Goal: Task Accomplishment & Management: Manage account settings

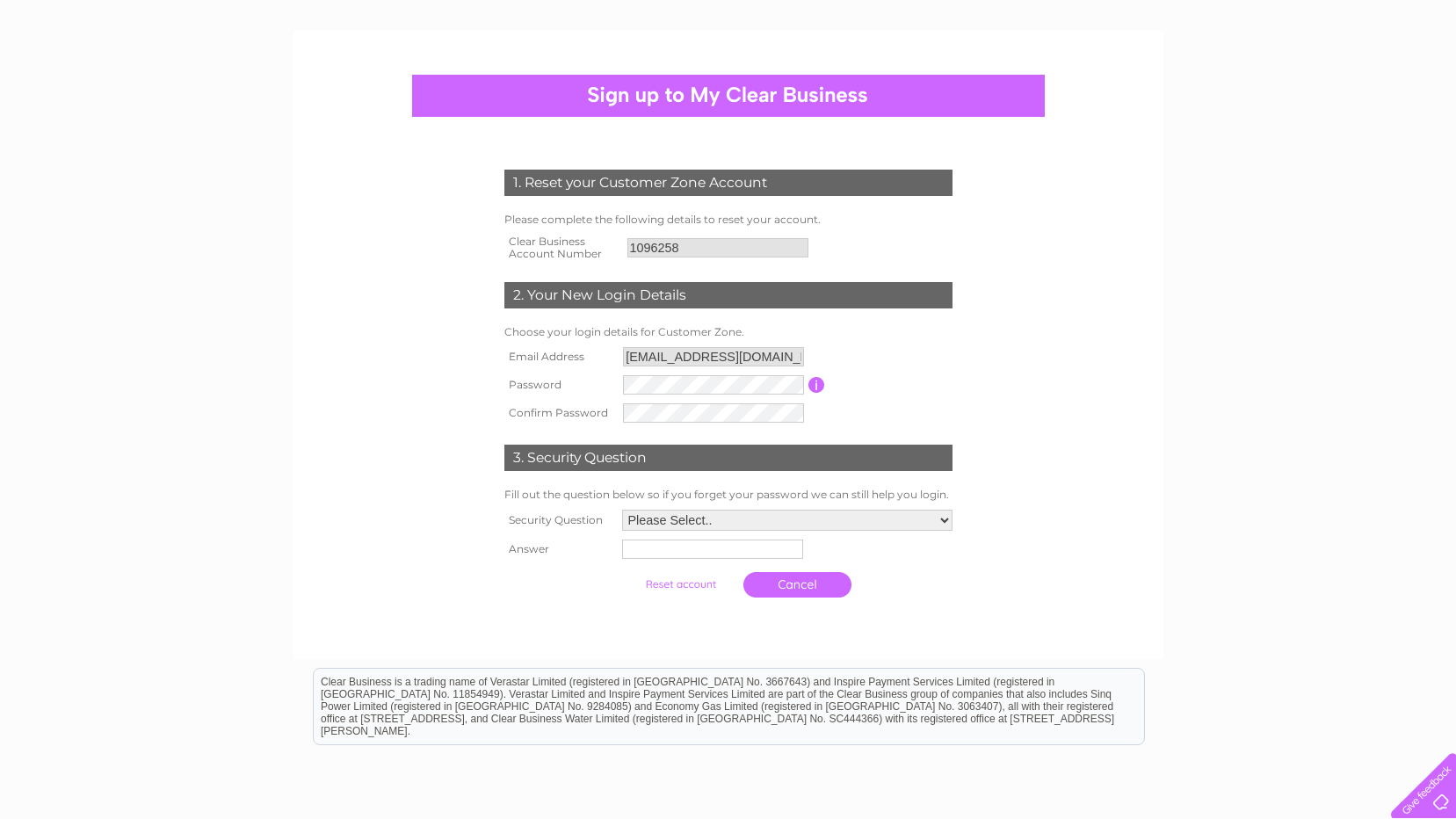
scroll to position [78, 0]
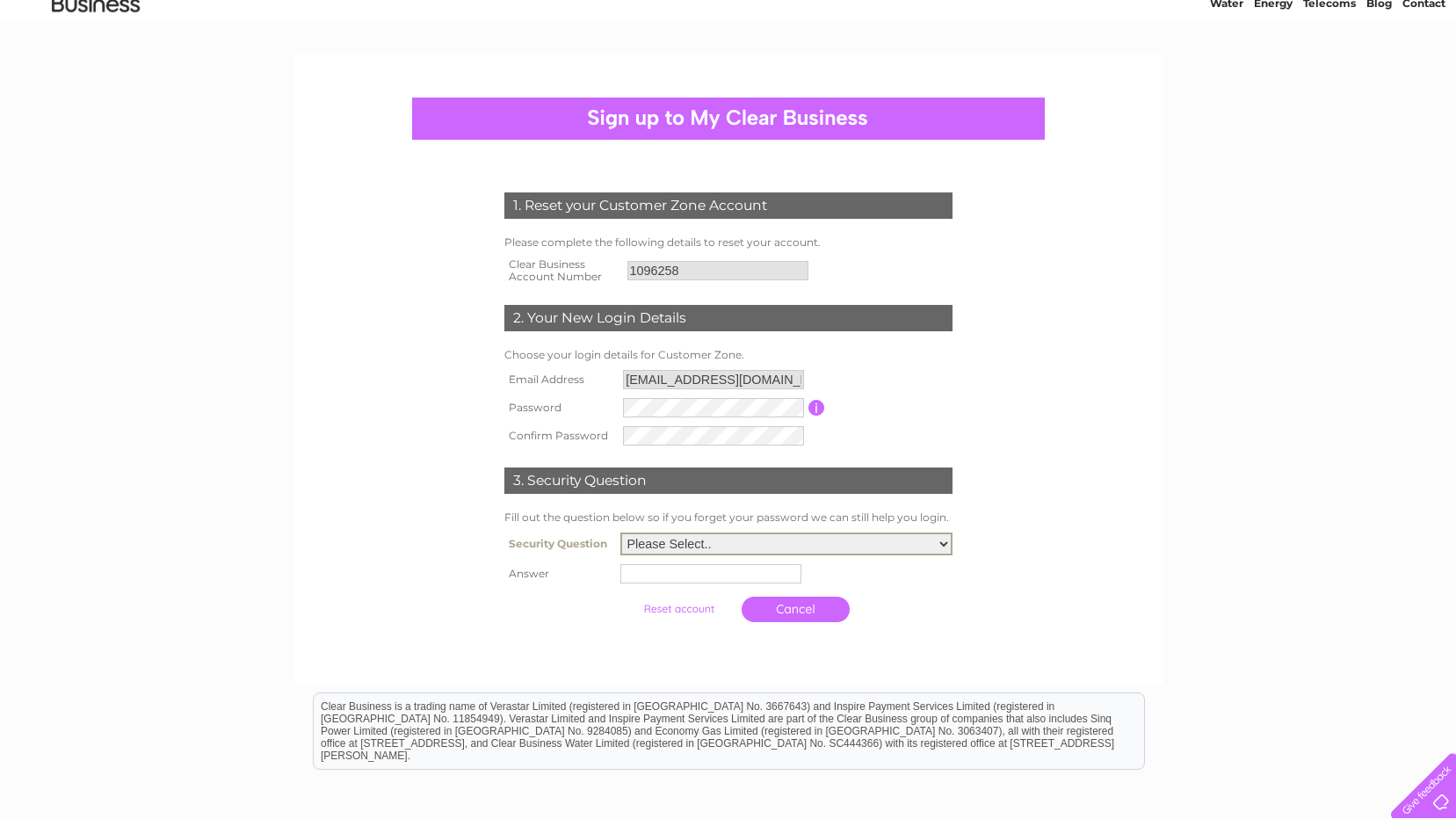
click at [717, 541] on select "Please Select.. In what town or city was your first job? In what town or city d…" at bounding box center [786, 544] width 332 height 23
select select "1"
click at [620, 534] on select "Please Select.. In what town or city was your first job? In what town or city d…" at bounding box center [786, 544] width 332 height 23
click at [653, 576] on input "text" at bounding box center [710, 573] width 181 height 20
type input "andover"
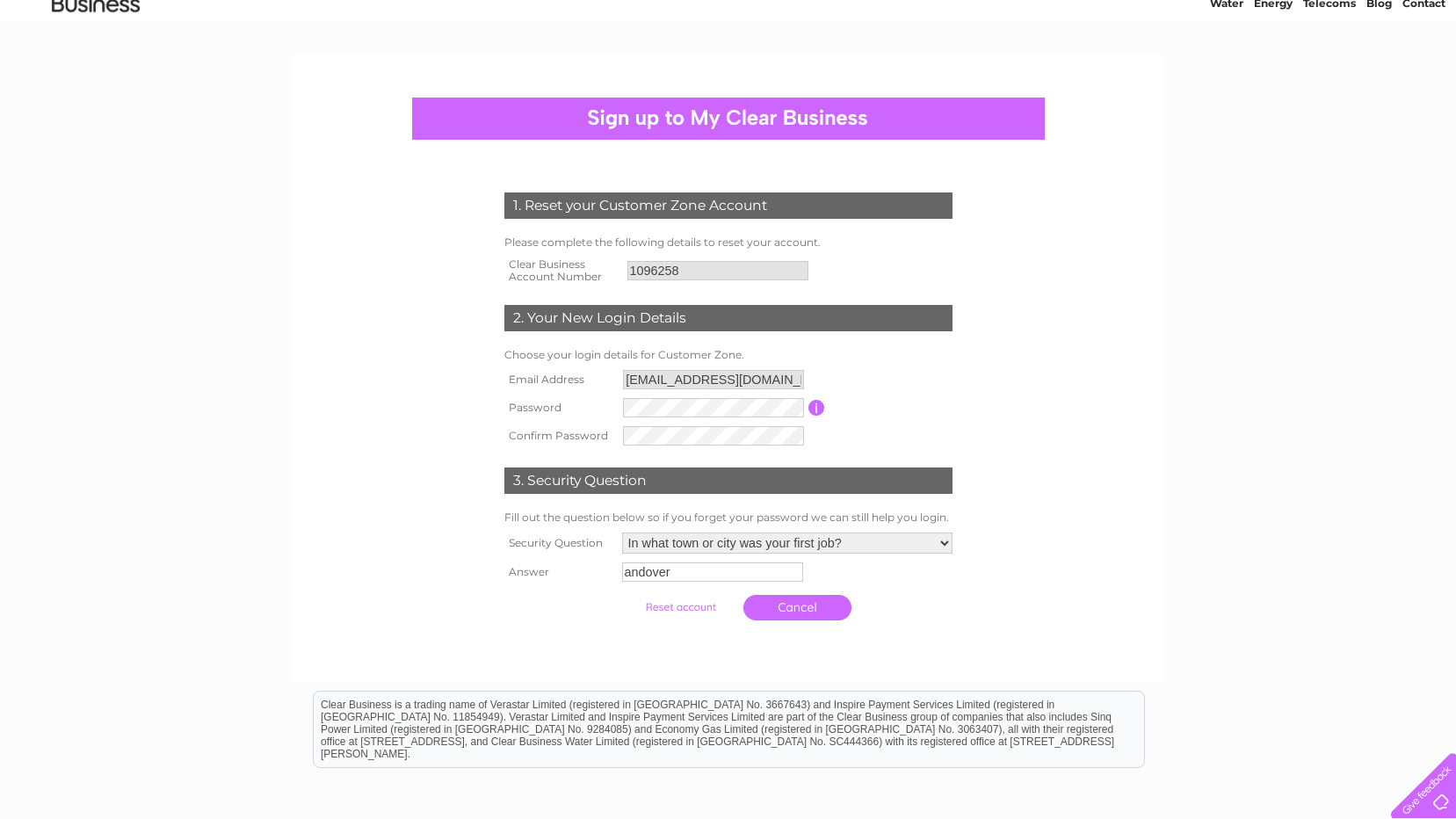
click at [678, 605] on input "submit" at bounding box center [680, 607] width 108 height 24
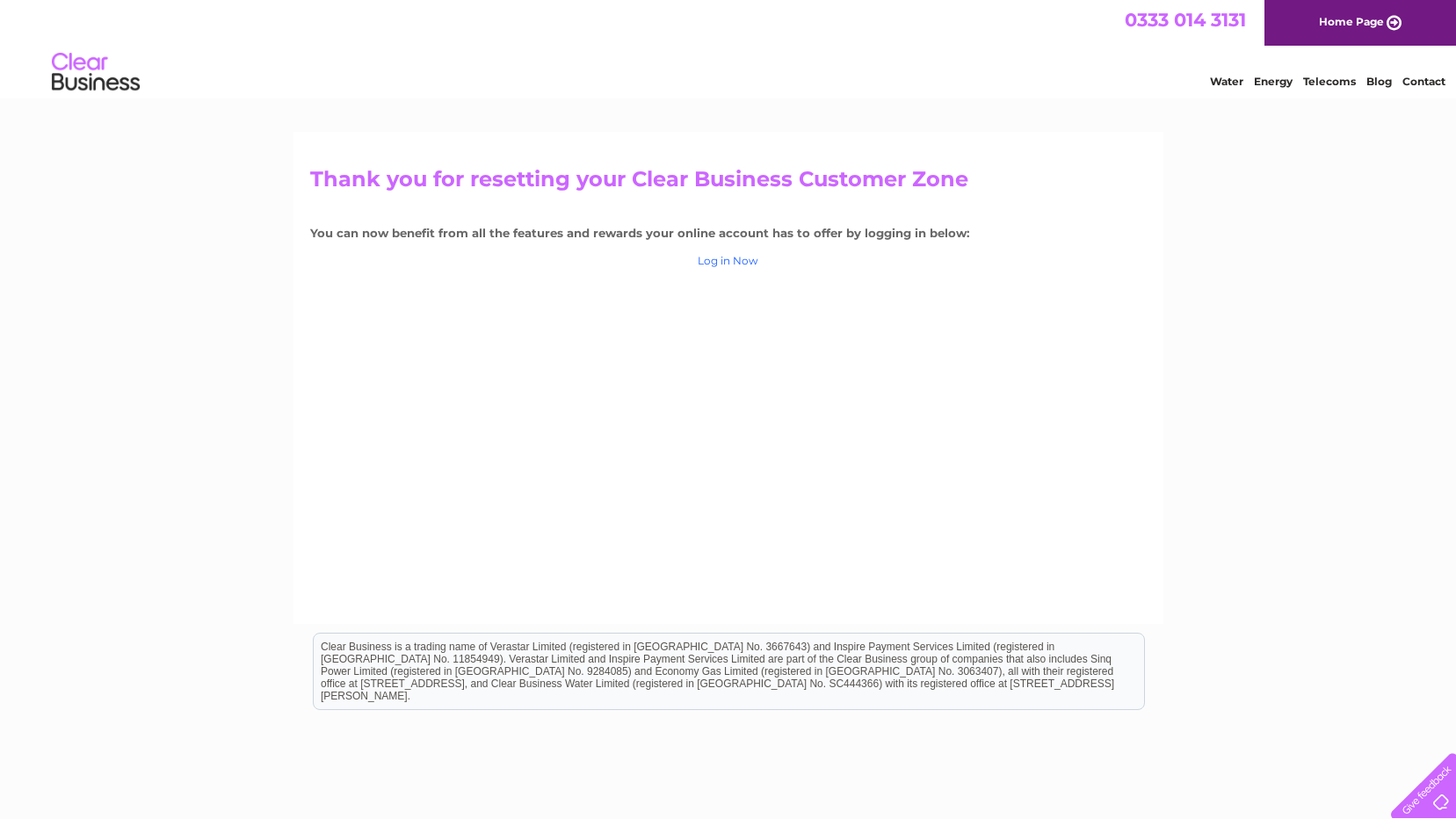
click at [728, 260] on link "Log in Now" at bounding box center [728, 261] width 61 height 13
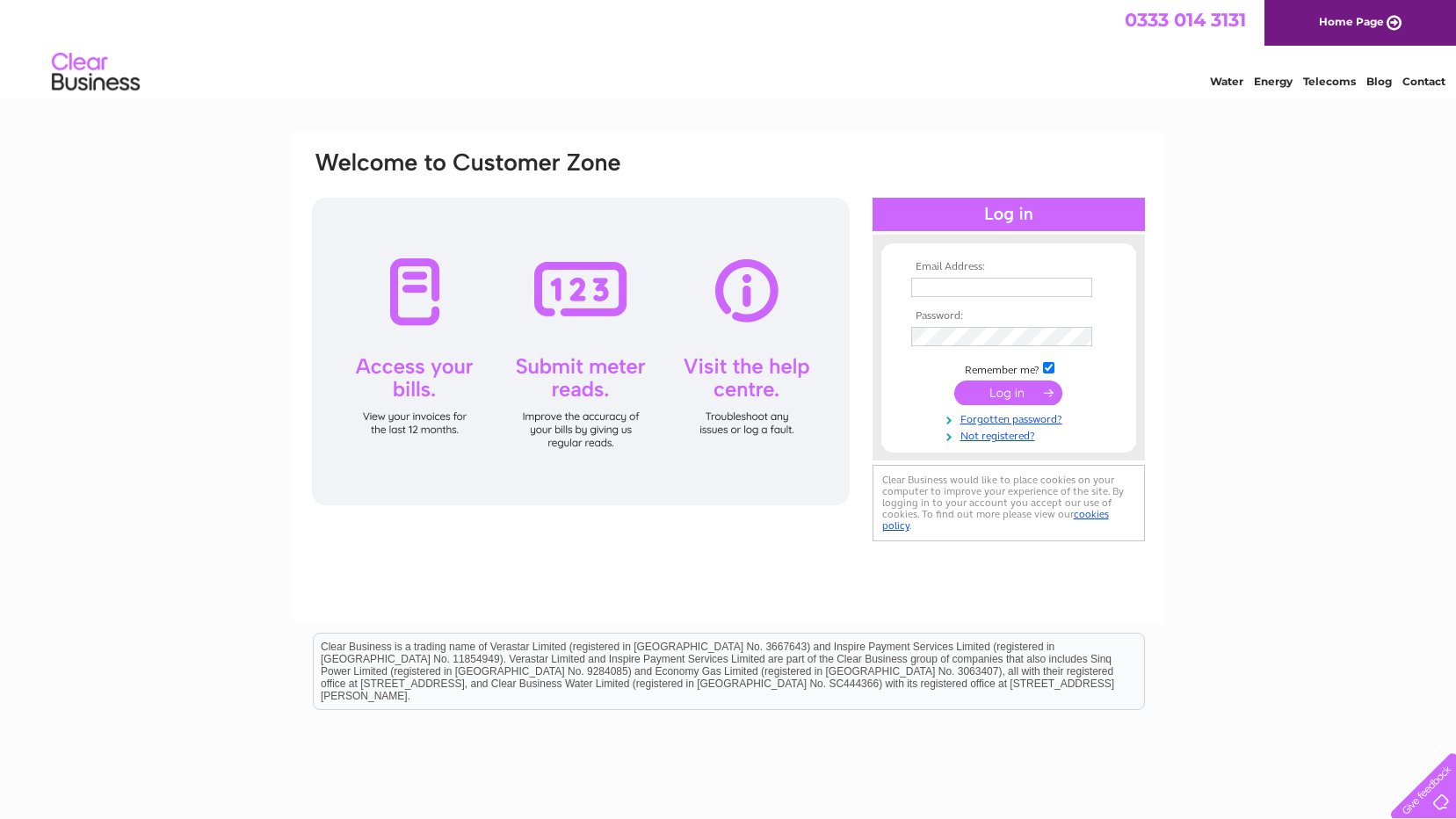
type input "andoverturfco@outlook.com"
click at [1002, 389] on input "submit" at bounding box center [1008, 393] width 108 height 24
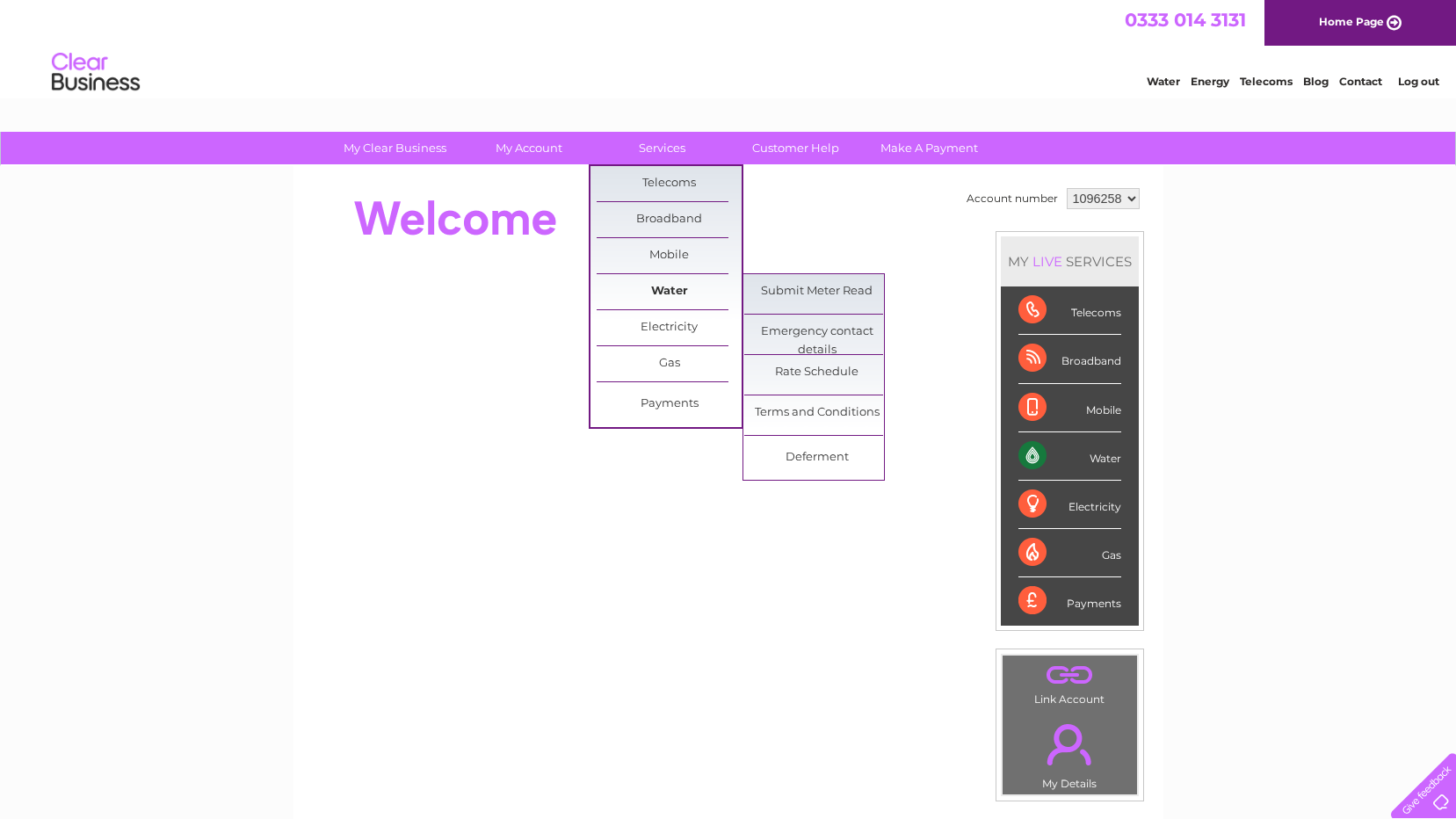
click at [702, 294] on link "Water" at bounding box center [669, 291] width 145 height 35
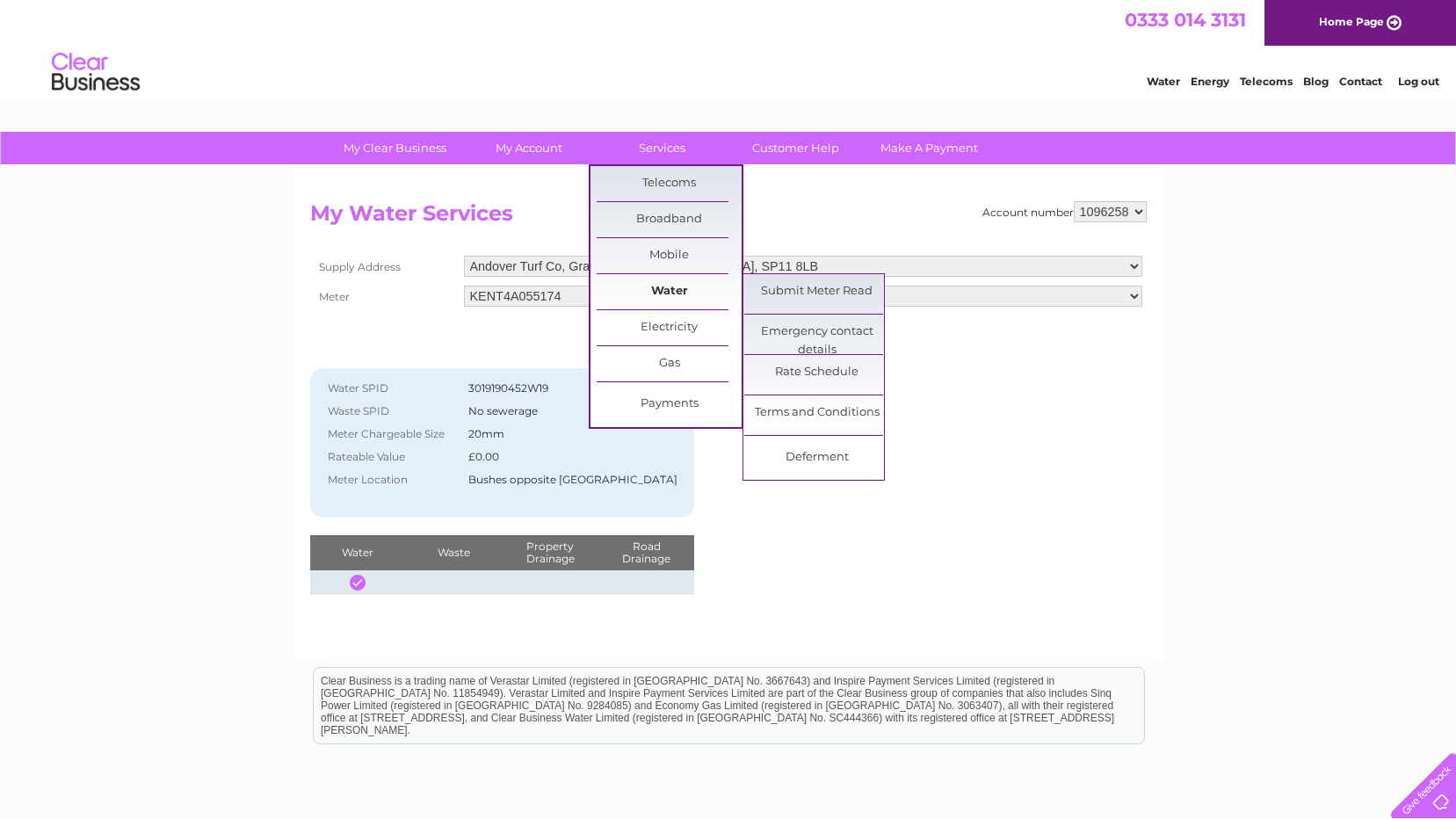
click at [681, 285] on link "Water" at bounding box center [669, 291] width 145 height 35
click at [670, 288] on link "Water" at bounding box center [669, 291] width 145 height 35
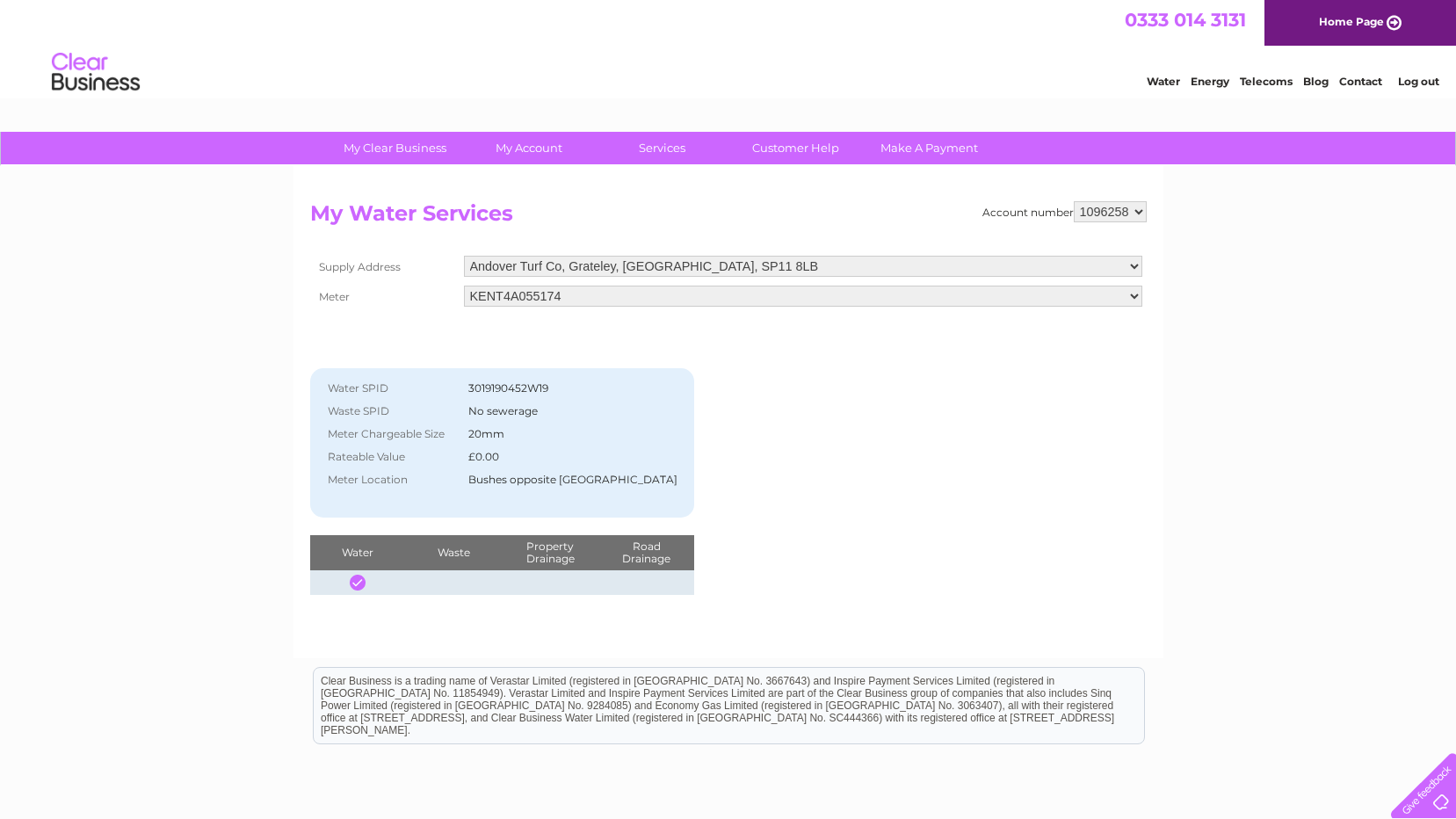
click at [1418, 79] on link "Log out" at bounding box center [1418, 82] width 41 height 13
